Goal: Task Accomplishment & Management: Use online tool/utility

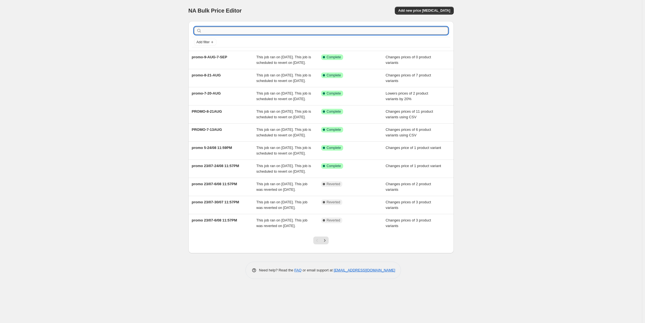
click at [341, 31] on input "text" at bounding box center [325, 31] width 245 height 8
click at [437, 11] on span "Add new price [MEDICAL_DATA]" at bounding box center [424, 10] width 52 height 4
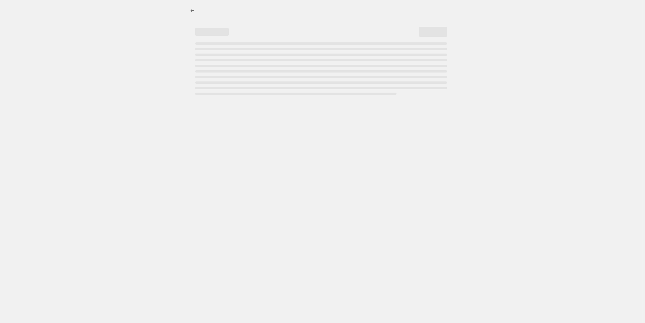
select select "percentage"
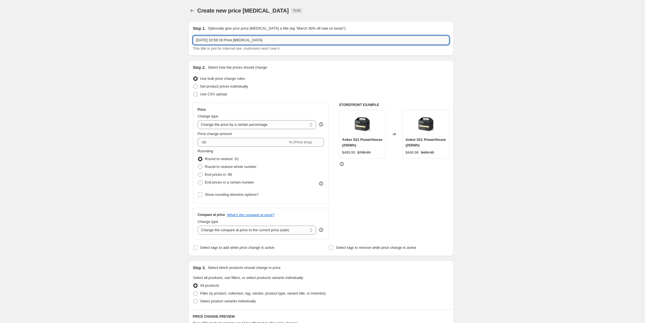
click at [320, 41] on input "13 Aug 2025, 10:59:19 Price change job" at bounding box center [321, 40] width 256 height 9
type input "promo-13-23-AUG"
click at [224, 87] on span "Set product prices individually" at bounding box center [224, 86] width 48 height 4
click at [193, 85] on input "Set product prices individually" at bounding box center [193, 84] width 0 height 0
radio input "true"
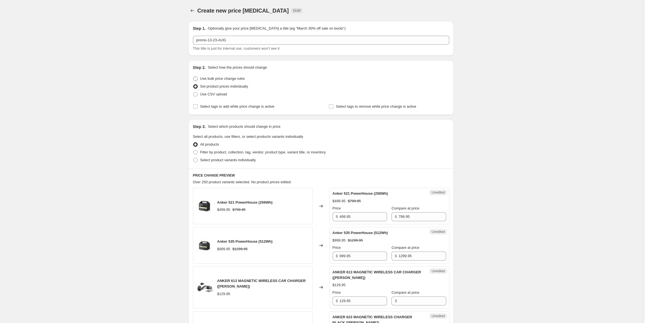
click at [227, 80] on span "Use bulk price change rules" at bounding box center [222, 78] width 45 height 4
click at [193, 77] on input "Use bulk price change rules" at bounding box center [193, 76] width 0 height 0
radio input "true"
select select "percentage"
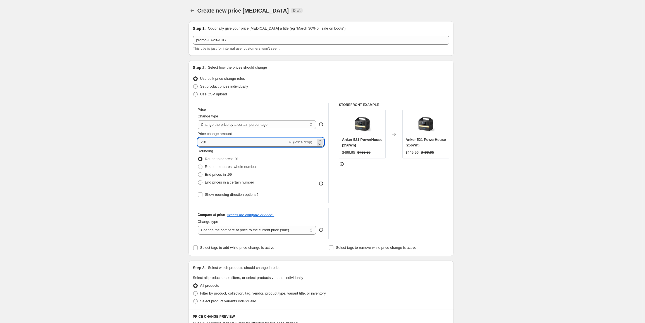
click at [204, 143] on input "-10" at bounding box center [243, 142] width 90 height 9
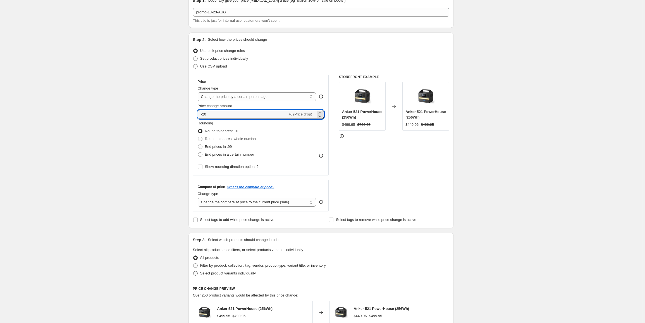
type input "-20"
click at [239, 272] on span "Select product variants individually" at bounding box center [228, 273] width 56 height 4
click at [193, 271] on input "Select product variants individually" at bounding box center [193, 271] width 0 height 0
radio input "true"
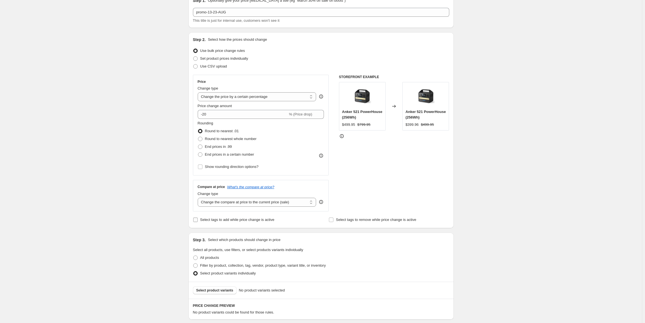
click at [221, 220] on span "Select tags to add while price change is active" at bounding box center [237, 220] width 74 height 4
click at [198, 220] on input "Select tags to add while price change is active" at bounding box center [195, 220] width 4 height 4
checkbox input "true"
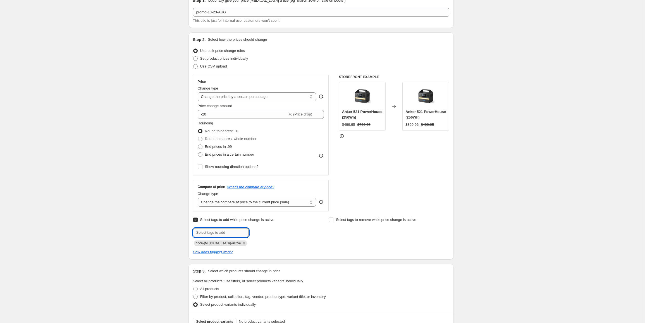
click at [225, 229] on input "text" at bounding box center [221, 232] width 56 height 9
paste input "promo-13-23-AUG"
type input "promo-13-23-AUG"
click at [271, 231] on span "promo-13-23-..." at bounding box center [273, 232] width 24 height 4
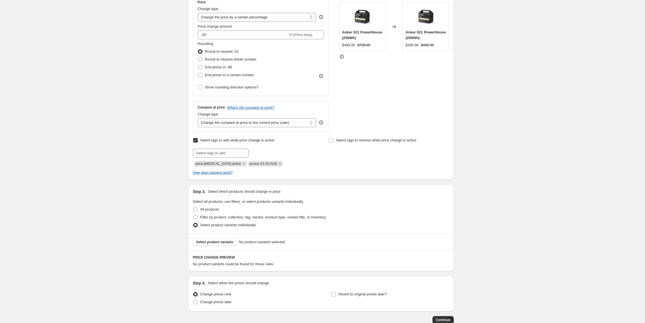
scroll to position [112, 0]
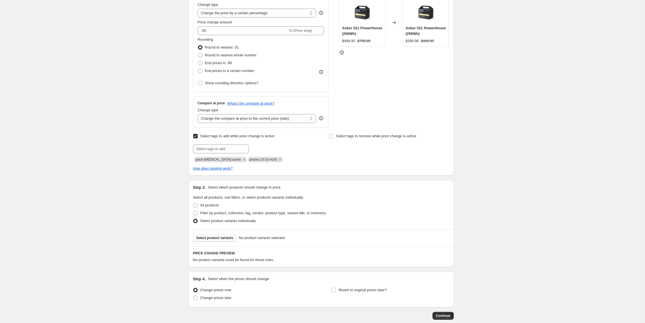
click at [220, 238] on span "Select product variants" at bounding box center [214, 238] width 37 height 4
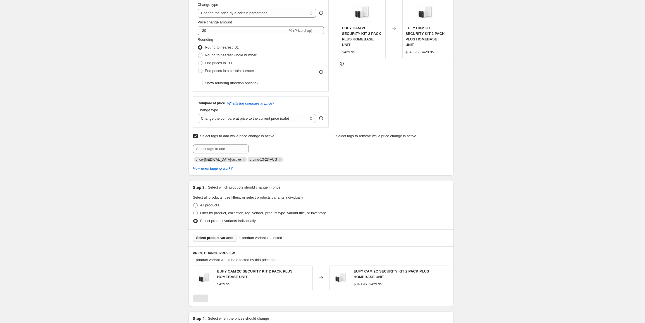
click at [222, 238] on span "Select product variants" at bounding box center [214, 238] width 37 height 4
click at [486, 241] on div "Create new price change job. This page is ready Create new price change job Dra…" at bounding box center [320, 154] width 641 height 533
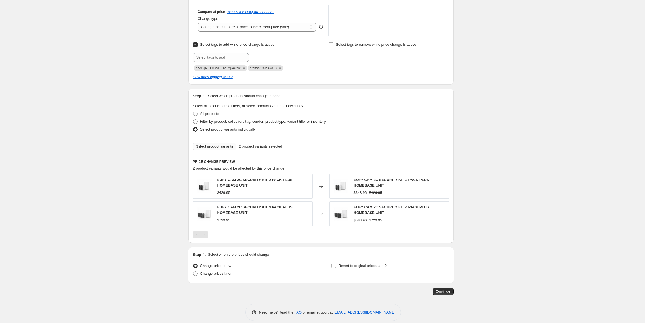
scroll to position [210, 0]
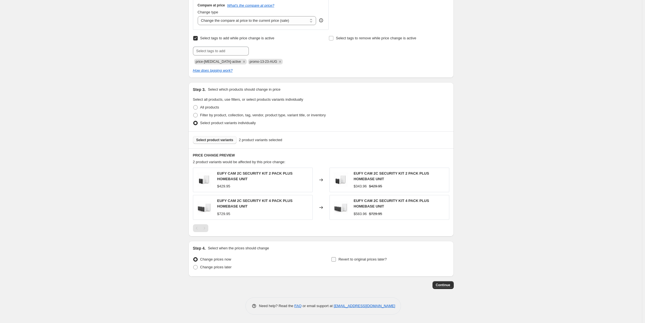
click at [345, 259] on span "Revert to original prices later?" at bounding box center [362, 259] width 48 height 4
click at [336, 259] on input "Revert to original prices later?" at bounding box center [333, 259] width 4 height 4
checkbox input "true"
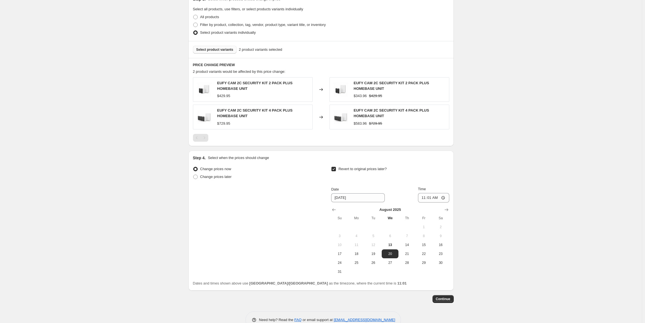
scroll to position [314, 0]
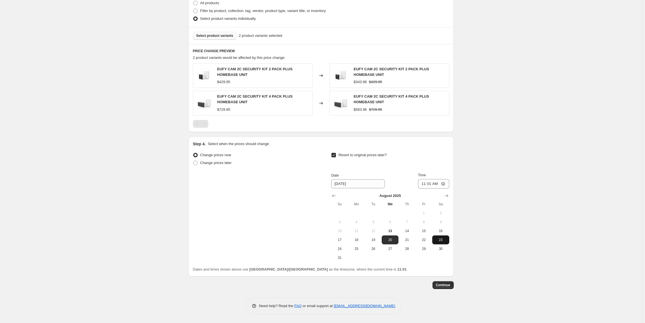
click at [444, 239] on span "23" at bounding box center [440, 240] width 12 height 4
type input "8/23/2025"
click at [430, 185] on input "11:01" at bounding box center [433, 183] width 31 height 9
type input "23:59"
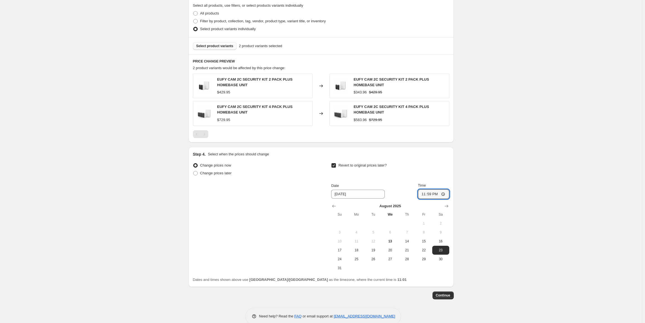
scroll to position [307, 0]
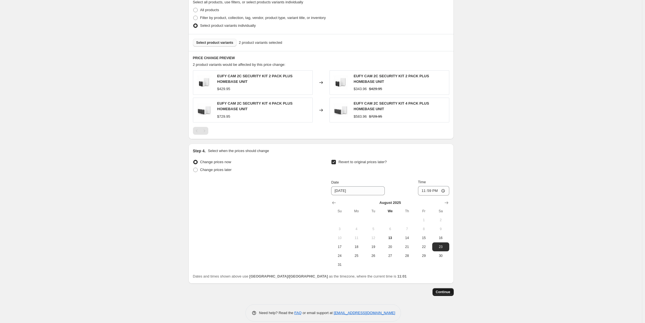
click at [444, 292] on span "Continue" at bounding box center [443, 292] width 15 height 4
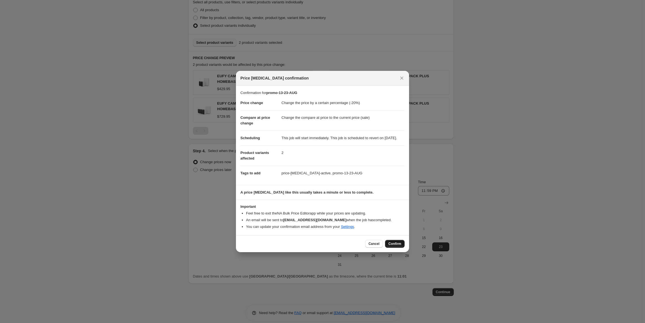
click at [388, 244] on button "Confirm" at bounding box center [395, 244] width 20 height 8
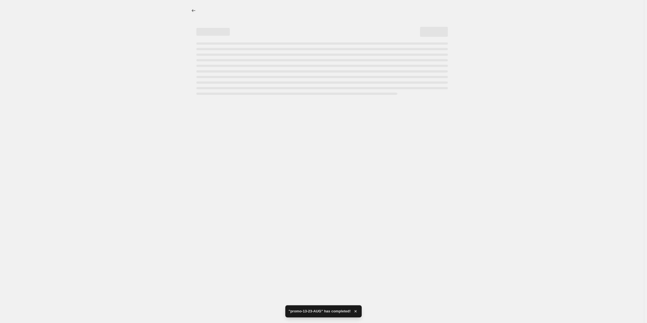
select select "percentage"
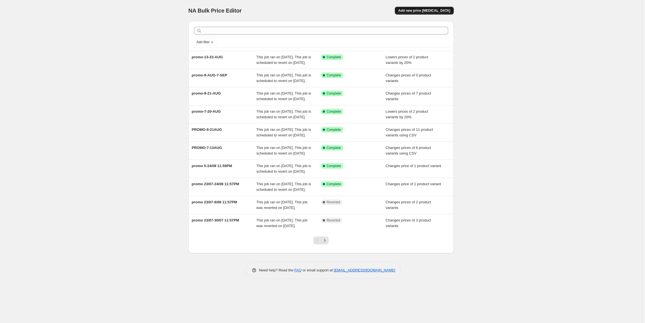
click at [438, 11] on span "Add new price [MEDICAL_DATA]" at bounding box center [424, 10] width 52 height 4
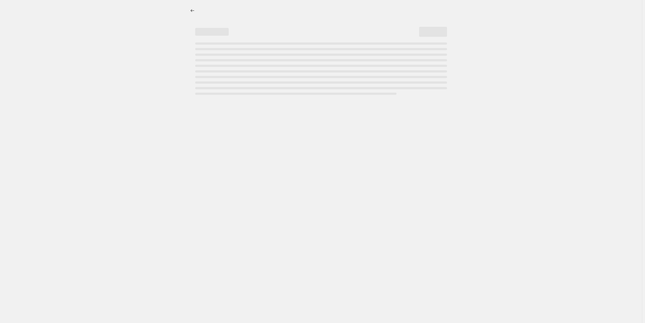
select select "percentage"
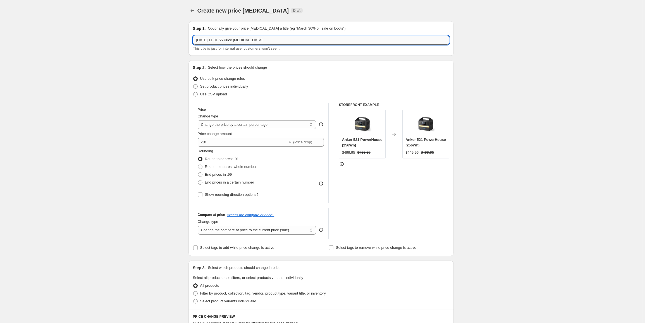
click at [272, 42] on input "13 Aug 2025, 11:01:55 Price change job" at bounding box center [321, 40] width 256 height 9
type input "promo-14-20-AUG"
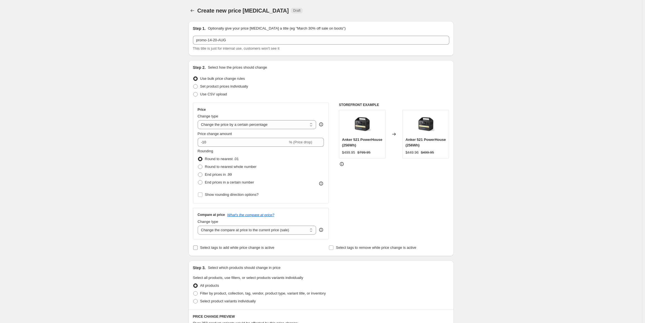
click at [247, 249] on span "Select tags to add while price change is active" at bounding box center [237, 248] width 74 height 4
click at [198, 249] on input "Select tags to add while price change is active" at bounding box center [195, 248] width 4 height 4
checkbox input "true"
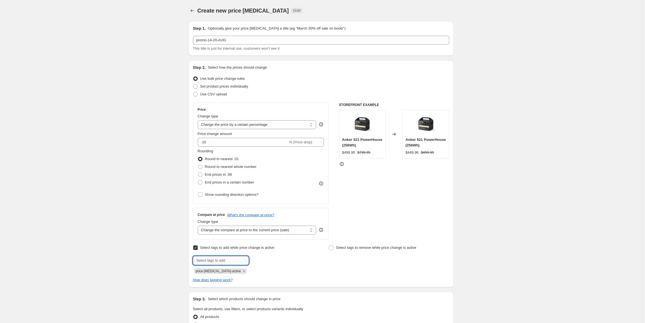
click at [225, 259] on input "text" at bounding box center [221, 260] width 56 height 9
paste input "promo-14-20-AUG"
type input "promo-14-20-AUG"
click at [267, 260] on span "promo-14-20-..." at bounding box center [273, 260] width 24 height 4
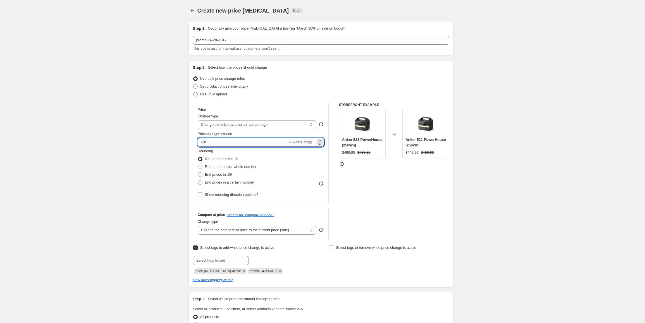
click at [206, 144] on input "-10" at bounding box center [243, 142] width 90 height 9
click at [203, 143] on input "-10" at bounding box center [243, 142] width 90 height 9
type input "-20"
click at [408, 214] on div "STOREFRONT EXAMPLE Anker 521 PowerHouse (256Wh) $499.95 $799.95 Changed to Anke…" at bounding box center [394, 171] width 110 height 137
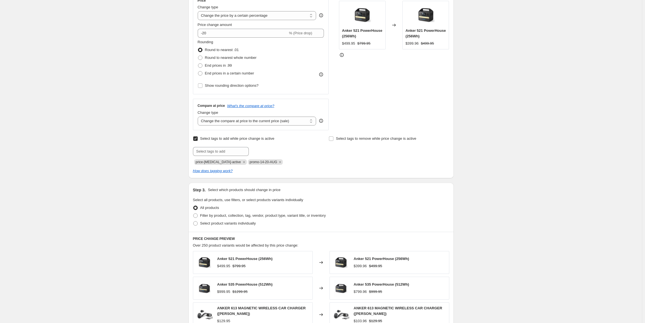
scroll to position [112, 0]
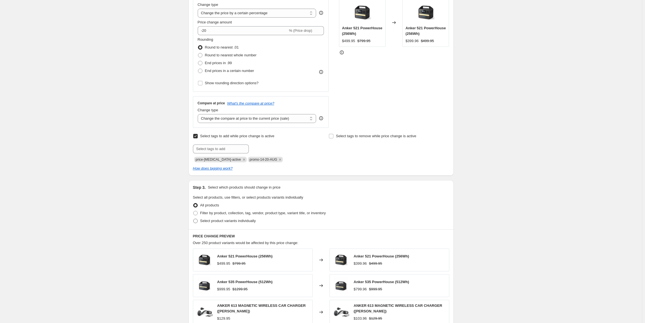
click at [236, 223] on span "Select product variants individually" at bounding box center [228, 221] width 56 height 4
click at [193, 219] on input "Select product variants individually" at bounding box center [193, 219] width 0 height 0
radio input "true"
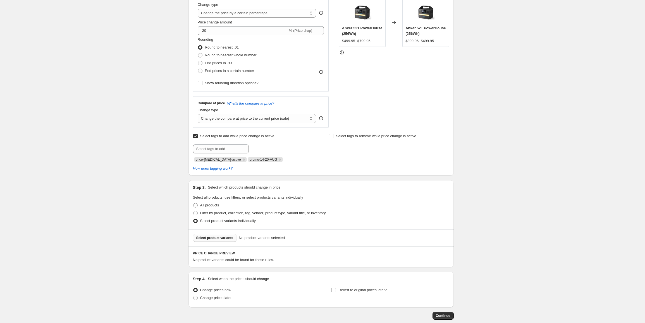
click at [221, 237] on span "Select product variants" at bounding box center [214, 238] width 37 height 4
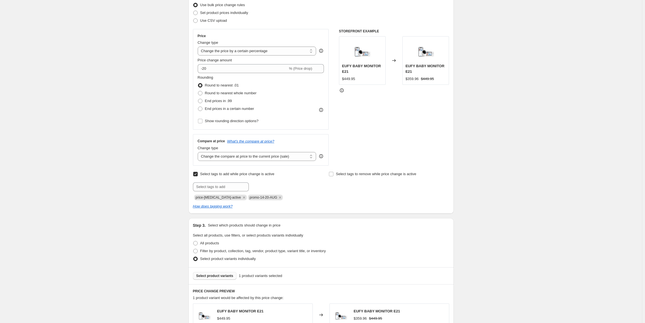
scroll to position [0, 0]
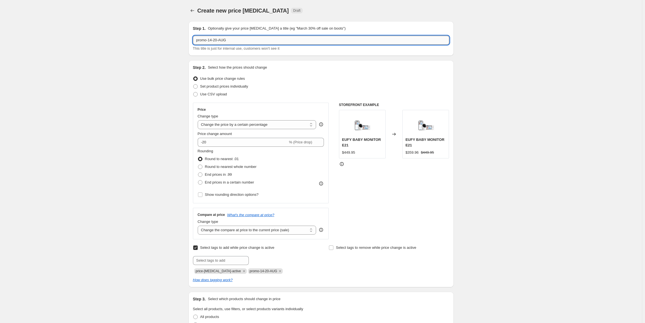
click at [247, 40] on input "promo-14-20-AUG" at bounding box center [321, 40] width 256 height 9
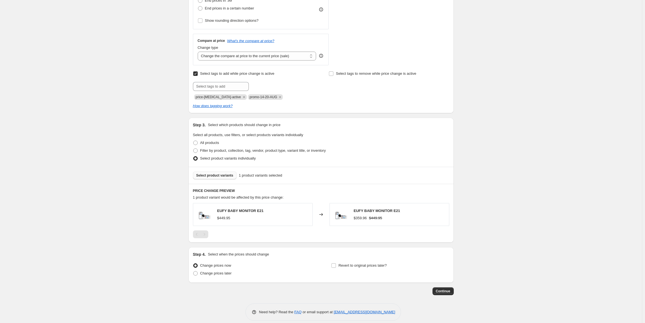
scroll to position [181, 0]
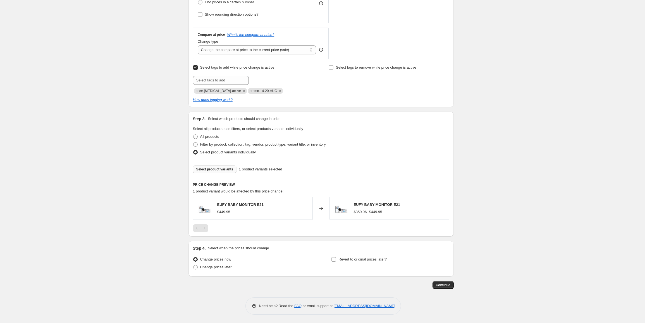
click at [222, 168] on span "Select product variants" at bounding box center [214, 169] width 37 height 4
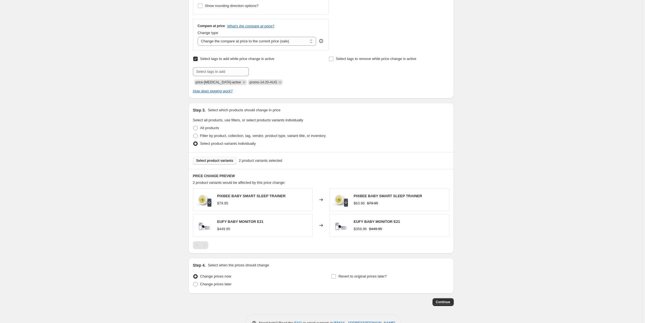
scroll to position [206, 0]
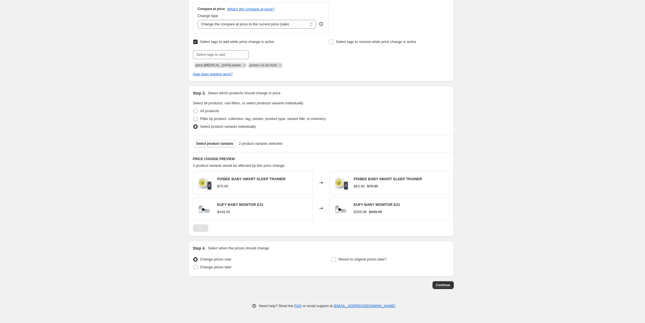
click at [224, 141] on button "Select product variants" at bounding box center [215, 144] width 44 height 8
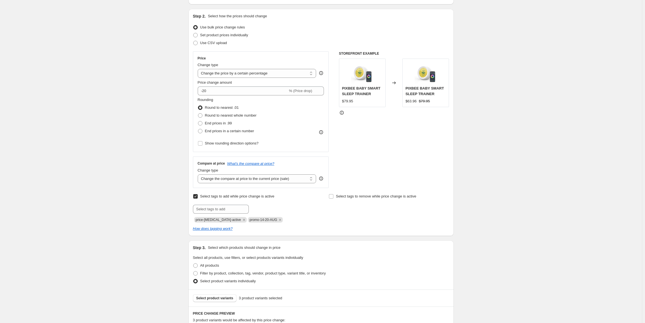
scroll to position [11, 0]
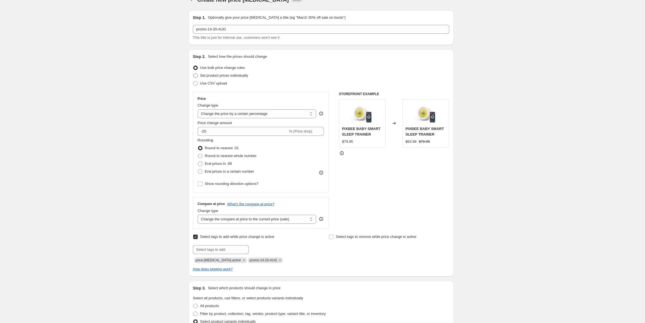
click at [229, 75] on span "Set product prices individually" at bounding box center [224, 75] width 48 height 4
click at [193, 74] on input "Set product prices individually" at bounding box center [193, 73] width 0 height 0
radio input "true"
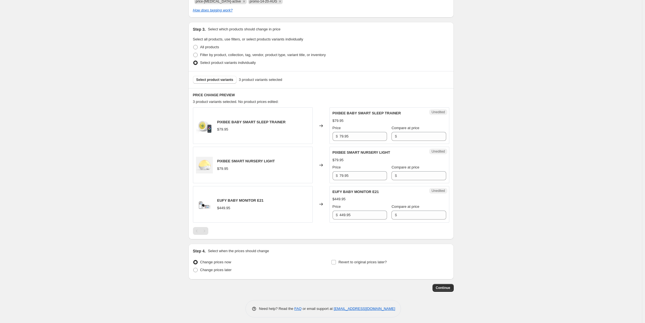
scroll to position [131, 0]
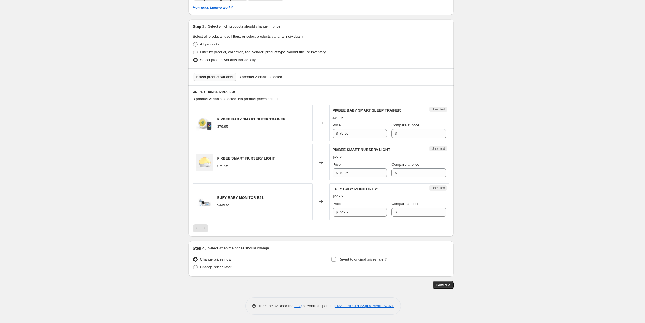
click at [226, 77] on span "Select product variants" at bounding box center [214, 77] width 37 height 4
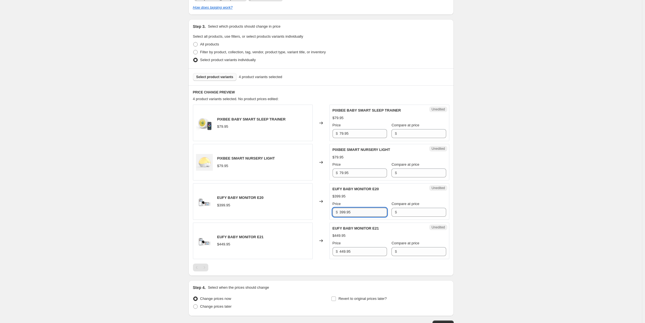
click at [359, 210] on input "399.95" at bounding box center [362, 212] width 47 height 9
drag, startPoint x: 362, startPoint y: 212, endPoint x: 329, endPoint y: 214, distance: 33.0
click at [329, 214] on div "EUFY BABY MONITOR E20 $399.95 Changed to Unedited EUFY BABY MONITOR E20 $399.95…" at bounding box center [321, 201] width 256 height 37
click at [412, 211] on input "Compare at price" at bounding box center [421, 212] width 47 height 9
paste input "399.95"
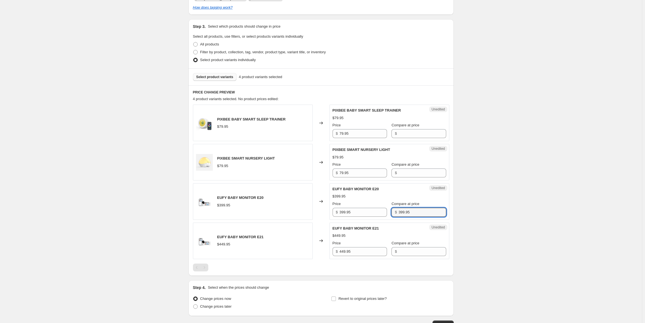
type input "399.95"
click at [362, 213] on input "399.95" at bounding box center [362, 212] width 47 height 9
paste input "14.96"
type input "314.96"
click at [489, 225] on div "Create new price change job. This page is ready Create new price change job Dra…" at bounding box center [320, 116] width 641 height 494
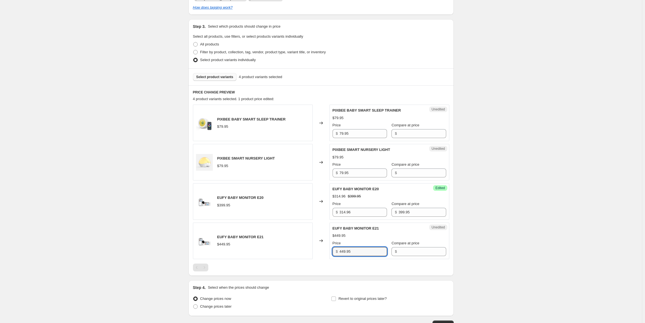
drag, startPoint x: 367, startPoint y: 250, endPoint x: 333, endPoint y: 251, distance: 34.0
click at [333, 251] on div "$ 449.95" at bounding box center [359, 251] width 54 height 9
click at [403, 248] on input "Compare at price" at bounding box center [421, 251] width 47 height 9
paste input "449.95"
type input "449.95"
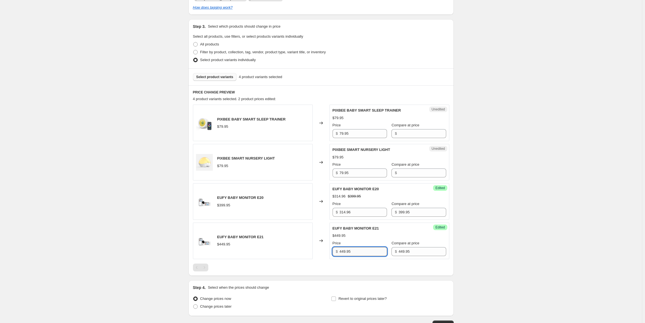
click at [364, 251] on input "449.95" at bounding box center [362, 251] width 47 height 9
paste input "359.96"
type input "359.96"
click at [503, 249] on div "Create new price change job. This page is ready Create new price change job Dra…" at bounding box center [320, 116] width 641 height 494
click at [364, 134] on input "79.95" at bounding box center [362, 133] width 47 height 9
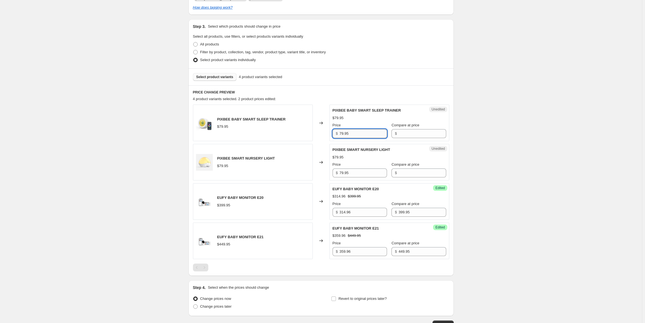
click at [364, 134] on input "79.95" at bounding box center [362, 133] width 47 height 9
click at [403, 131] on input "Compare at price" at bounding box center [421, 133] width 47 height 9
paste input "79.95"
type input "79.95"
click at [409, 174] on input "Compare at price" at bounding box center [421, 173] width 47 height 9
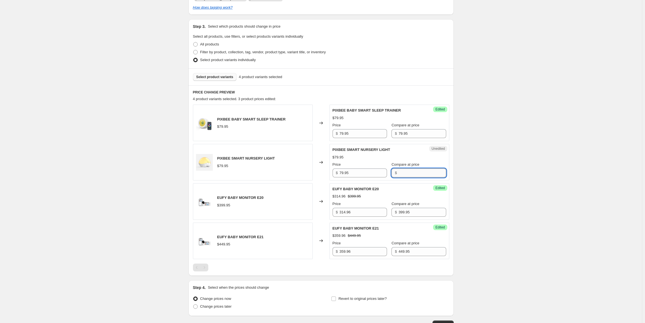
paste input "79.95"
type input "79.95"
click at [494, 189] on div "Create new price change job. This page is ready Create new price change job Dra…" at bounding box center [320, 116] width 641 height 494
click at [364, 128] on div "Price $ 79.95" at bounding box center [359, 130] width 54 height 16
click at [360, 131] on input "79.95" at bounding box center [362, 133] width 47 height 9
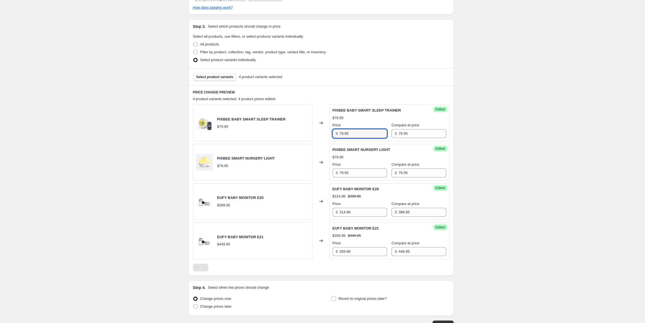
paste input "63.96"
type input "63.96"
click at [360, 175] on input "79.95" at bounding box center [362, 173] width 47 height 9
paste input "63.96"
type input "63.96"
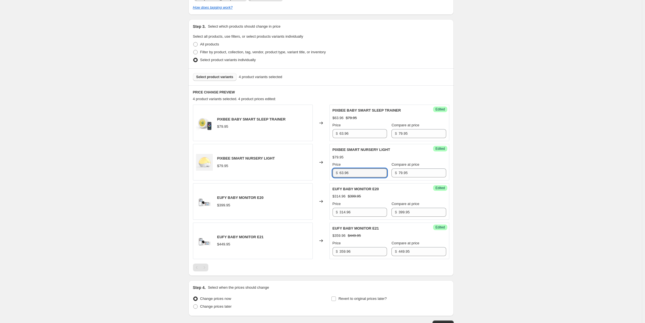
click at [525, 203] on div "Create new price change job. This page is ready Create new price change job Dra…" at bounding box center [320, 116] width 641 height 494
click at [223, 307] on span "Change prices later" at bounding box center [216, 306] width 32 height 4
click at [193, 305] on input "Change prices later" at bounding box center [193, 304] width 0 height 0
radio input "true"
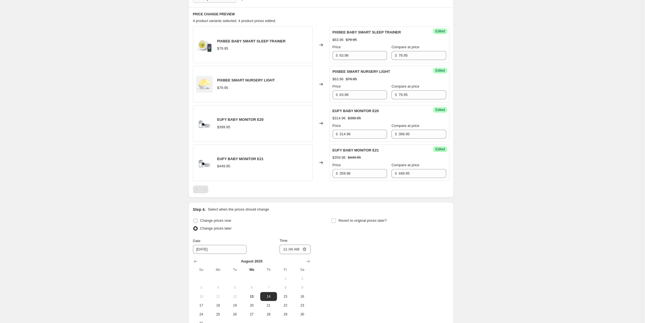
scroll to position [215, 0]
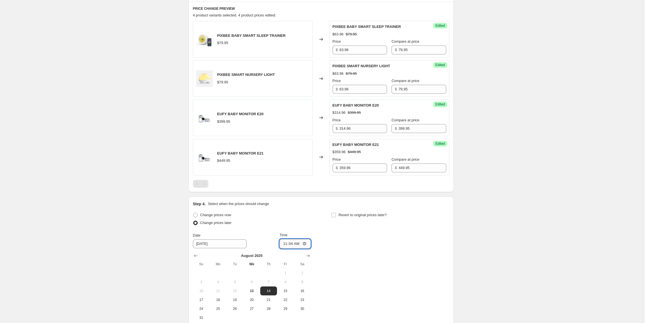
click at [287, 246] on input "11:04" at bounding box center [294, 243] width 31 height 9
type input "00:00"
click at [376, 217] on span "Revert to original prices later?" at bounding box center [362, 215] width 48 height 4
click at [336, 217] on input "Revert to original prices later?" at bounding box center [333, 215] width 4 height 4
checkbox input "true"
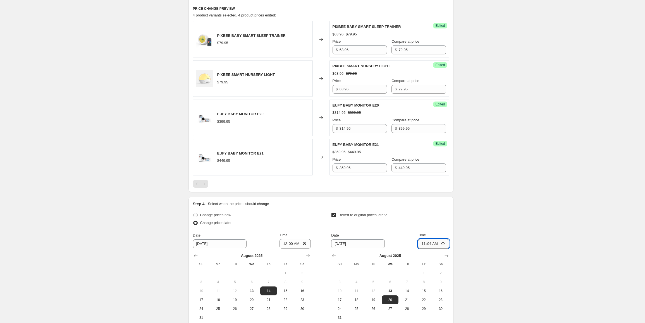
click at [431, 244] on input "11:04" at bounding box center [433, 243] width 31 height 9
click at [431, 244] on input "23:50" at bounding box center [433, 243] width 31 height 9
type input "23:59"
click at [535, 232] on div "Create new price change job. This page is ready Create new price change job Dra…" at bounding box center [320, 84] width 641 height 598
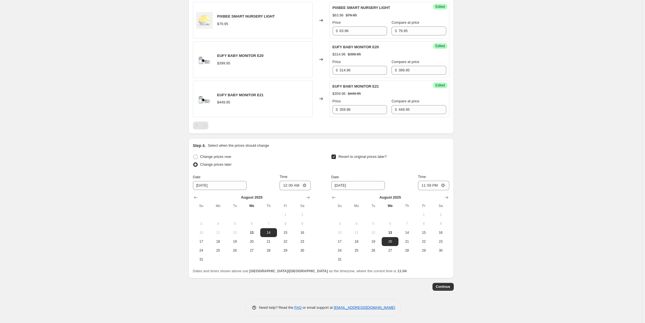
scroll to position [275, 0]
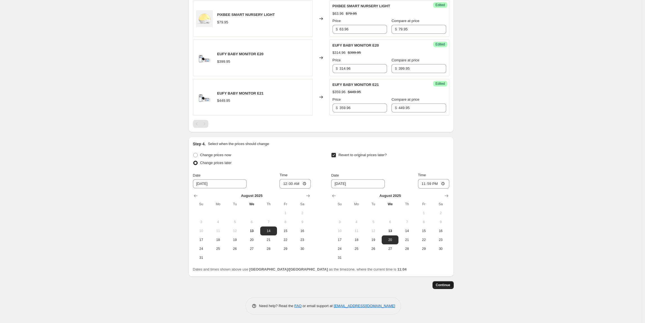
click at [444, 287] on span "Continue" at bounding box center [443, 285] width 15 height 4
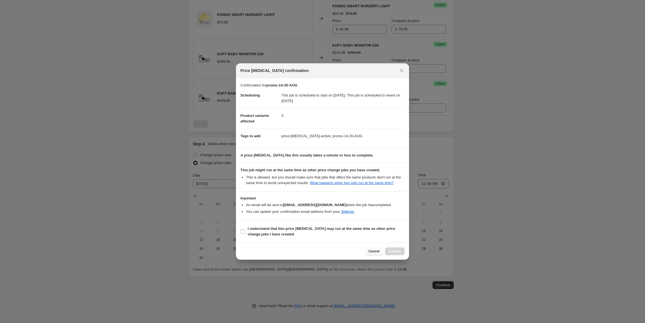
click at [375, 249] on span "Cancel" at bounding box center [373, 251] width 11 height 4
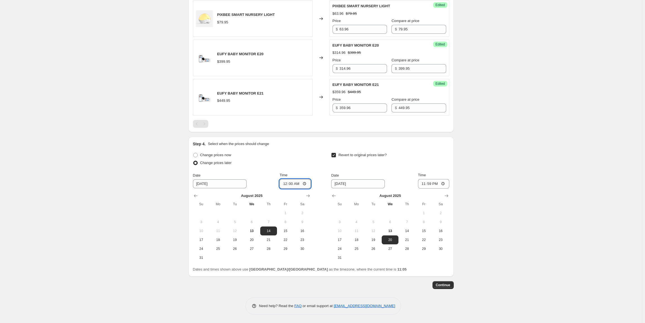
click at [287, 184] on input "00:00" at bounding box center [294, 183] width 31 height 9
click at [293, 184] on input "00:00" at bounding box center [294, 183] width 31 height 9
type input "00:05"
click at [404, 240] on span "21" at bounding box center [406, 240] width 12 height 4
type input "8/21/2025"
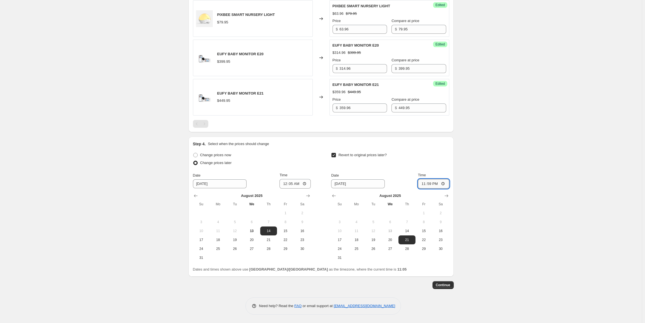
click at [426, 184] on input "23:59" at bounding box center [433, 183] width 31 height 9
click at [504, 230] on div "Create new price change job. This page is ready Create new price change job Dra…" at bounding box center [320, 24] width 641 height 598
click at [430, 184] on input "12:05" at bounding box center [433, 183] width 31 height 9
click at [508, 281] on div "Create new price change job. This page is ready Create new price change job Dra…" at bounding box center [320, 24] width 641 height 598
click at [435, 185] on input "12:05" at bounding box center [433, 183] width 31 height 9
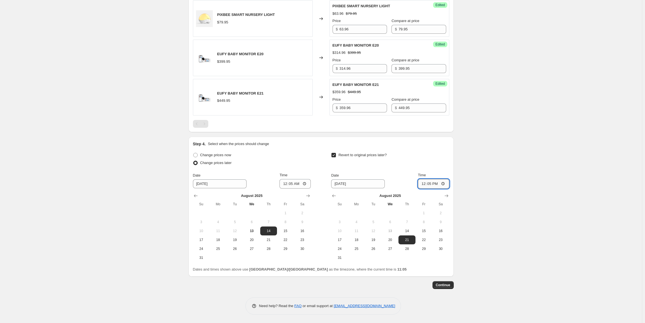
type input "00:05"
click at [477, 220] on div "Create new price change job. This page is ready Create new price change job Dra…" at bounding box center [320, 24] width 641 height 598
click at [448, 286] on span "Continue" at bounding box center [443, 285] width 15 height 4
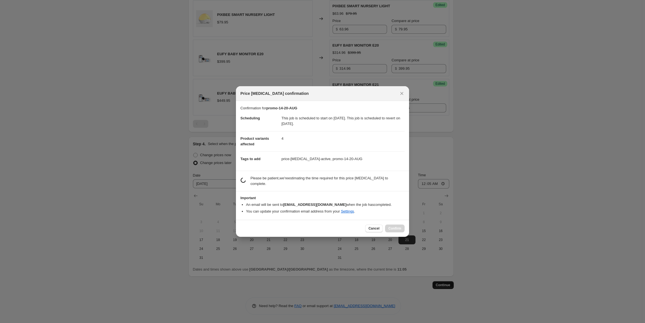
scroll to position [0, 0]
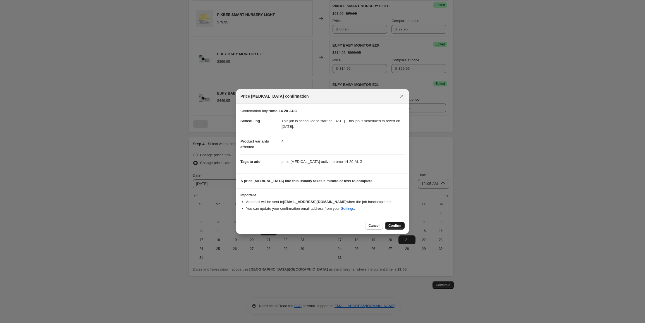
click at [395, 222] on button "Confirm" at bounding box center [395, 226] width 20 height 8
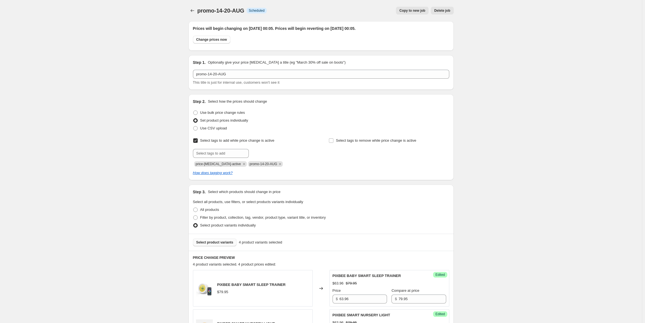
click at [416, 11] on span "Copy to new job" at bounding box center [412, 10] width 26 height 4
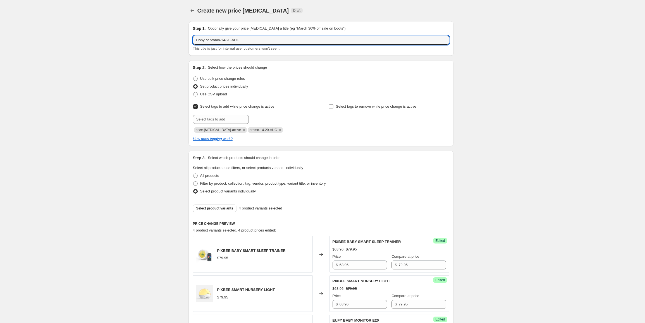
drag, startPoint x: 210, startPoint y: 40, endPoint x: 189, endPoint y: 40, distance: 21.2
click at [189, 40] on div "Step 1. Optionally give your price change job a title (eg "March 30% off sale o…" at bounding box center [319, 238] width 270 height 443
click at [213, 40] on input "promo-14-20-AUG" at bounding box center [321, 40] width 256 height 9
drag, startPoint x: 210, startPoint y: 39, endPoint x: 213, endPoint y: 39, distance: 3.1
click at [213, 39] on input "promo-14-20-AUG" at bounding box center [321, 40] width 256 height 9
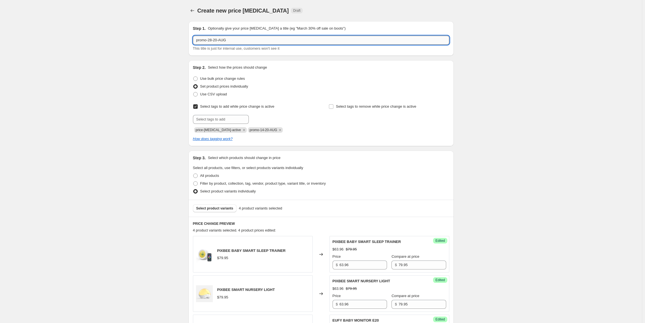
click at [215, 39] on input "promo-28-20-AUG" at bounding box center [321, 40] width 256 height 9
drag, startPoint x: 215, startPoint y: 39, endPoint x: 220, endPoint y: 40, distance: 4.8
click at [220, 40] on input "promo-28-20-AUG" at bounding box center [321, 40] width 256 height 9
click at [233, 40] on input "promo-28-AUG" at bounding box center [321, 40] width 256 height 9
type input "promo-28-AUG-3-SEP"
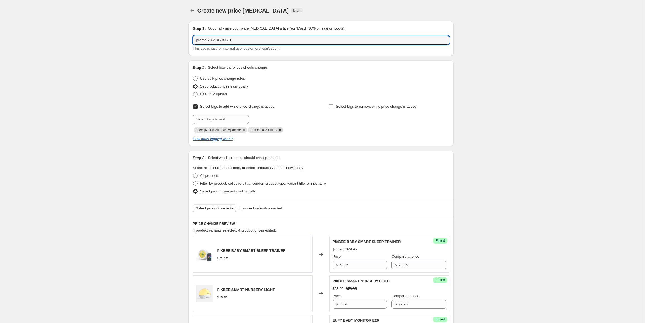
click at [279, 130] on icon "Remove promo-14-20-AUG" at bounding box center [280, 130] width 2 height 2
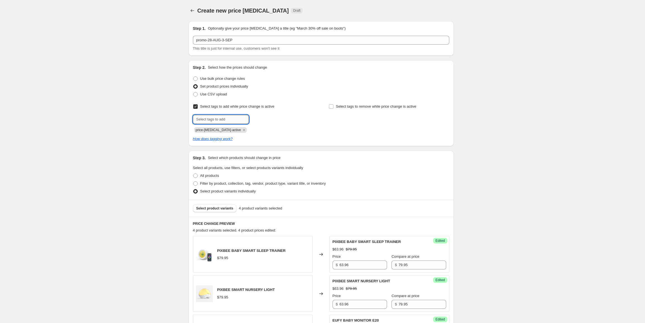
click at [227, 118] on input "text" at bounding box center [221, 119] width 56 height 9
paste input "promo-28-AUG-3-SEP"
type input "promo-28-AUG-3-SEP"
click at [277, 120] on span "promo-28-AUG..." at bounding box center [274, 119] width 27 height 4
click at [227, 80] on span "Use bulk price change rules" at bounding box center [222, 78] width 45 height 4
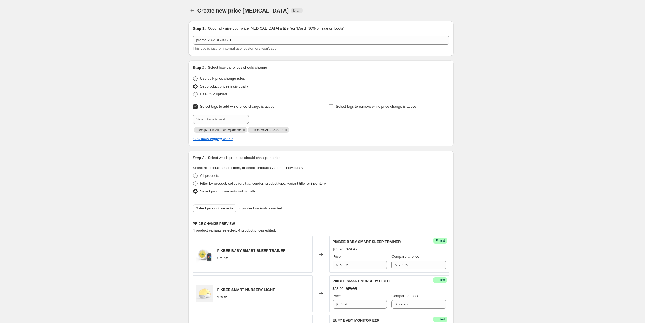
click at [193, 77] on input "Use bulk price change rules" at bounding box center [193, 76] width 0 height 0
radio input "true"
select select "percentage"
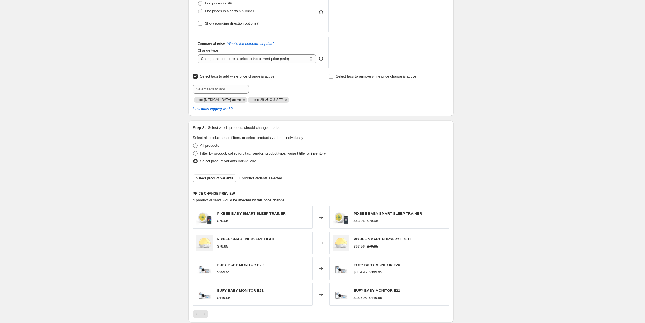
scroll to position [195, 0]
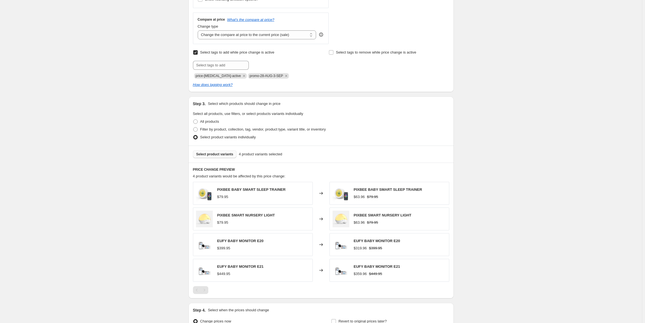
click at [224, 154] on span "Select product variants" at bounding box center [214, 154] width 37 height 4
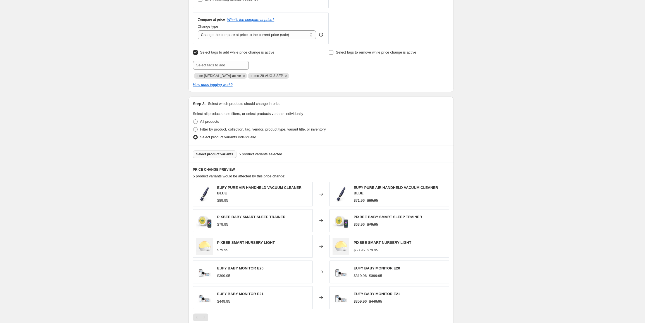
click at [213, 155] on span "Select product variants" at bounding box center [214, 154] width 37 height 4
click at [222, 155] on span "Select product variants" at bounding box center [214, 154] width 37 height 4
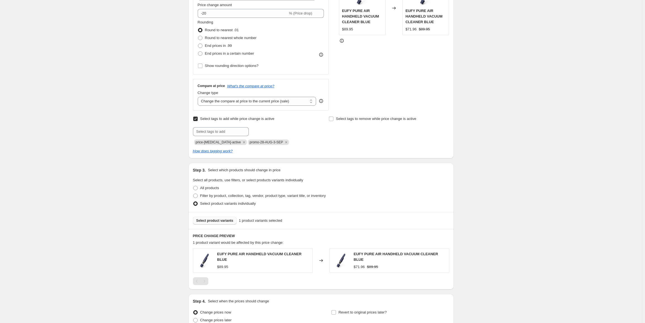
scroll to position [125, 0]
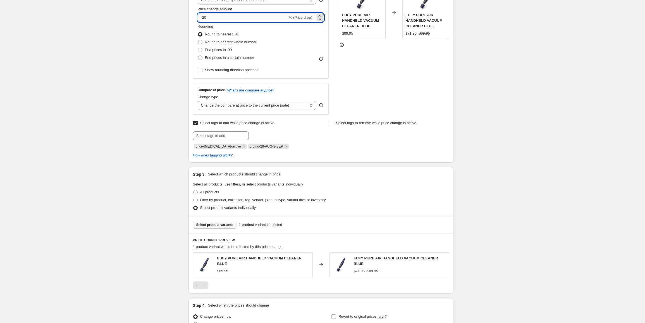
click at [215, 19] on input "-20" at bounding box center [243, 17] width 90 height 9
type input "-22"
click at [499, 239] on div "Create new price change job. This page is ready Create new price change job Dra…" at bounding box center [320, 127] width 641 height 505
click at [217, 57] on span "End prices in a certain number" at bounding box center [229, 58] width 49 height 4
click at [198, 56] on input "End prices in a certain number" at bounding box center [198, 56] width 0 height 0
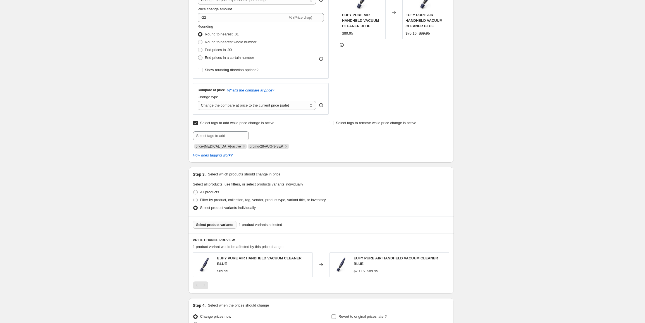
radio input "true"
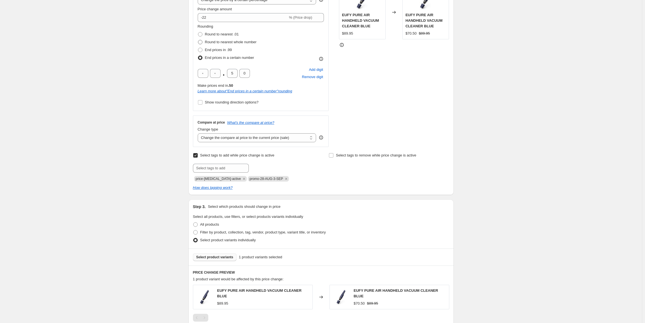
click at [217, 42] on span "Round to nearest whole number" at bounding box center [231, 42] width 52 height 4
click at [198, 40] on input "Round to nearest whole number" at bounding box center [198, 40] width 0 height 0
radio input "true"
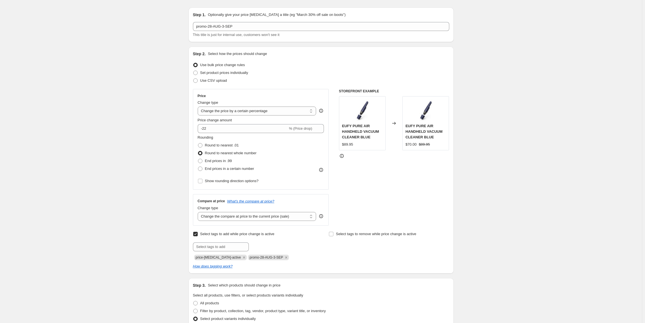
scroll to position [13, 0]
click at [230, 74] on span "Set product prices individually" at bounding box center [224, 73] width 48 height 4
click at [193, 71] on input "Set product prices individually" at bounding box center [193, 71] width 0 height 0
radio input "true"
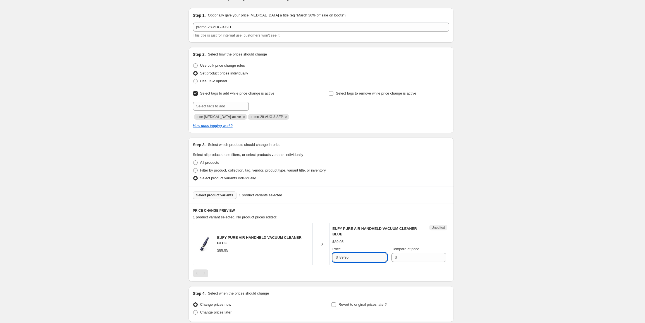
click at [369, 258] on input "89.95" at bounding box center [362, 257] width 47 height 9
paste input "69.95"
drag, startPoint x: 349, startPoint y: 259, endPoint x: 335, endPoint y: 258, distance: 14.3
click at [335, 258] on div "$ 89.9569.95" at bounding box center [359, 257] width 54 height 9
type input "69.95"
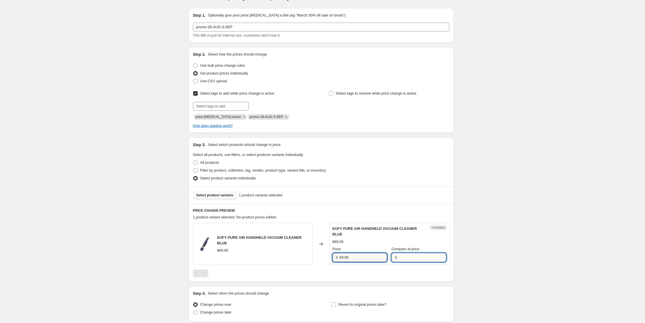
click at [401, 258] on input "Compare at price" at bounding box center [421, 257] width 47 height 9
paste input "89.95"
type input "89.95"
click at [506, 250] on div "Create new price change job. This page is ready Create new price change job Dra…" at bounding box center [320, 177] width 641 height 381
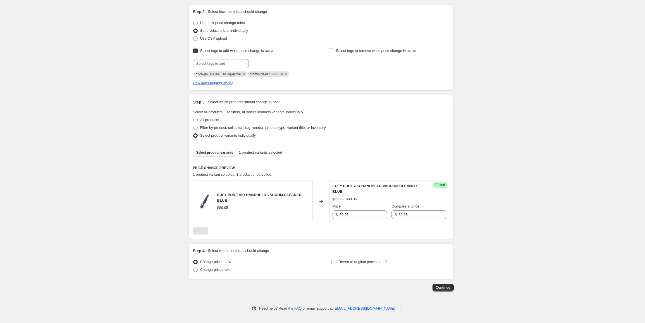
scroll to position [58, 0]
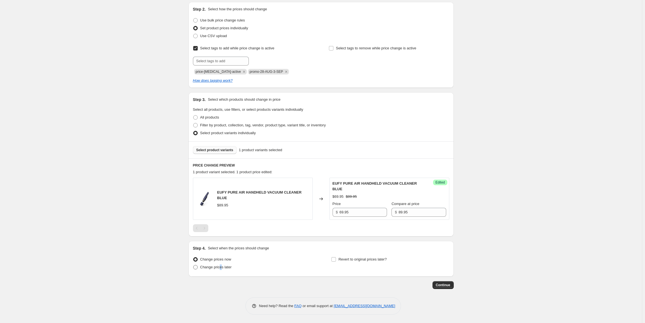
click at [221, 269] on span "Change prices later" at bounding box center [216, 267] width 32 height 4
click at [204, 269] on span "Change prices later" at bounding box center [216, 267] width 32 height 4
click at [193, 265] on input "Change prices later" at bounding box center [193, 265] width 0 height 0
radio input "true"
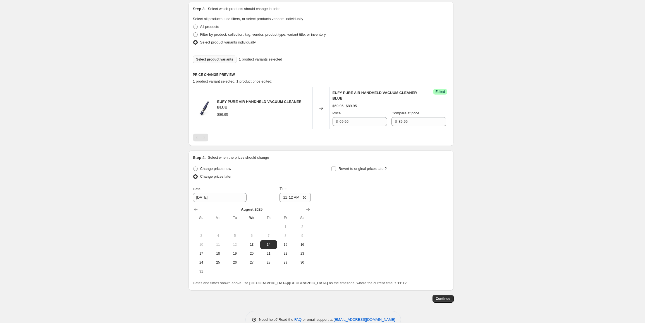
scroll to position [163, 0]
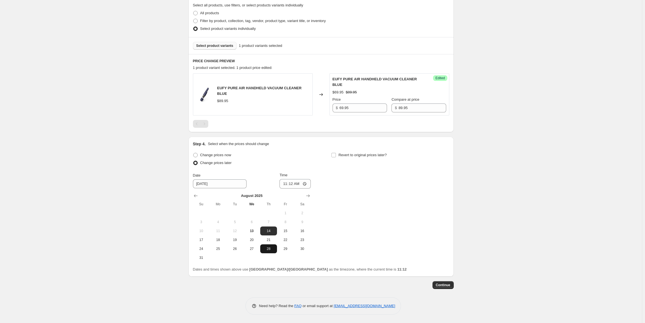
click at [268, 249] on span "28" at bounding box center [268, 249] width 12 height 4
type input "8/28/2025"
click at [284, 184] on input "11:12" at bounding box center [294, 183] width 31 height 9
type input "00:00"
click at [343, 157] on span "Revert to original prices later?" at bounding box center [362, 155] width 48 height 4
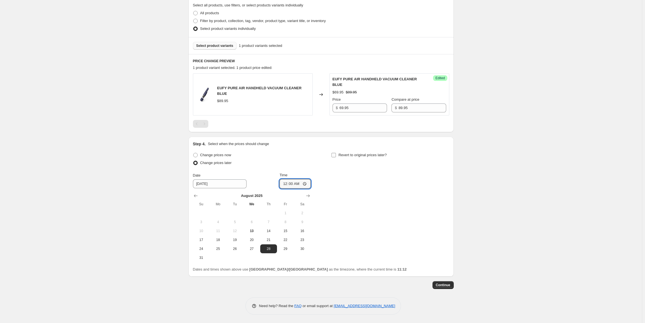
click at [336, 157] on input "Revert to original prices later?" at bounding box center [333, 155] width 4 height 4
checkbox input "true"
click at [447, 197] on icon "Show next month, September 2025" at bounding box center [446, 196] width 6 height 6
click at [392, 213] on span "3" at bounding box center [390, 213] width 12 height 4
type input "9/3/2025"
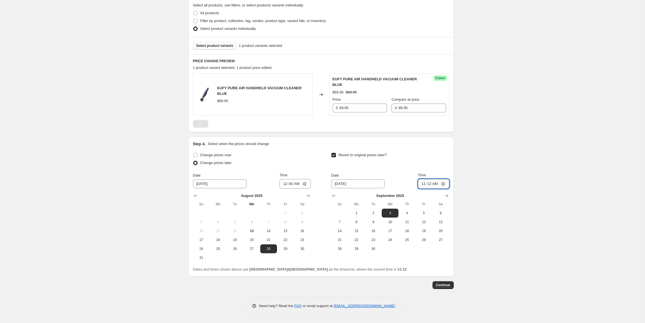
click at [425, 184] on input "11:12" at bounding box center [433, 183] width 31 height 9
click at [430, 184] on input "11:12" at bounding box center [433, 183] width 31 height 9
type input "23:59"
click at [446, 284] on span "Continue" at bounding box center [443, 285] width 15 height 4
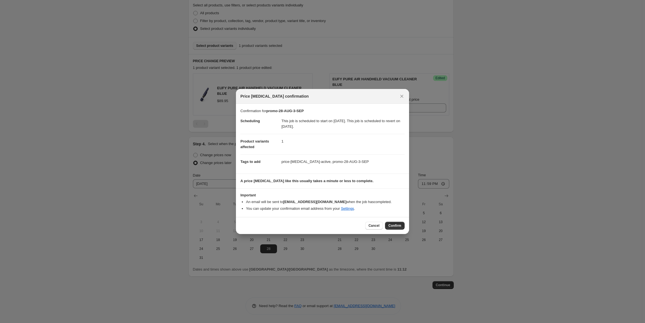
drag, startPoint x: 393, startPoint y: 223, endPoint x: 501, endPoint y: 226, distance: 107.2
click at [501, 323] on div "Price change job confirmation Confirmation for promo-28-AUG-3-SEP Scheduling Th…" at bounding box center [322, 323] width 645 height 0
click at [501, 226] on div at bounding box center [322, 161] width 645 height 323
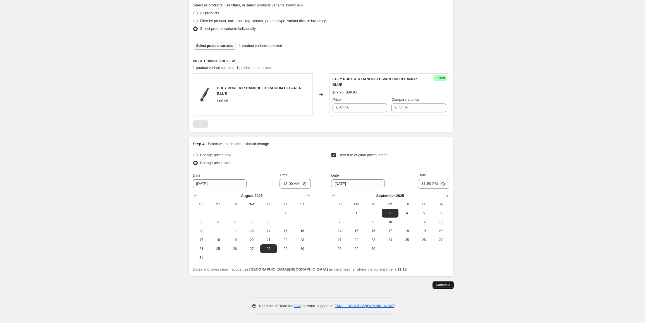
click at [450, 286] on span "Continue" at bounding box center [443, 285] width 15 height 4
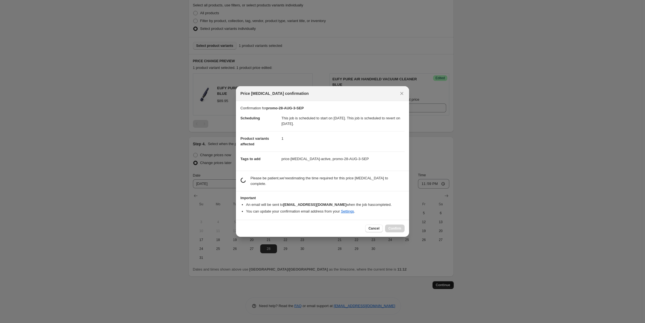
scroll to position [0, 0]
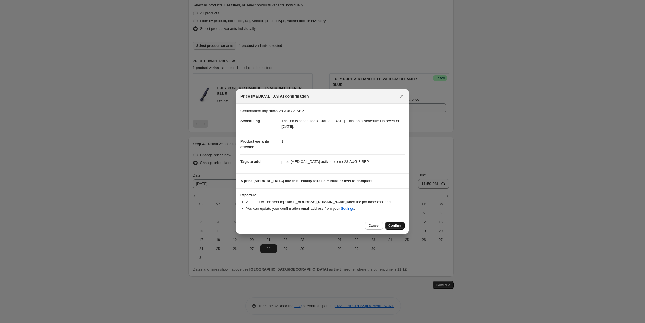
click at [397, 225] on span "Confirm" at bounding box center [394, 225] width 13 height 4
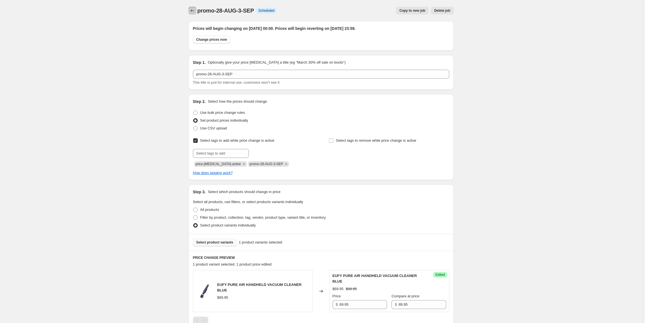
click at [194, 11] on icon "Price change jobs" at bounding box center [192, 11] width 6 height 6
